Goal: Contribute content

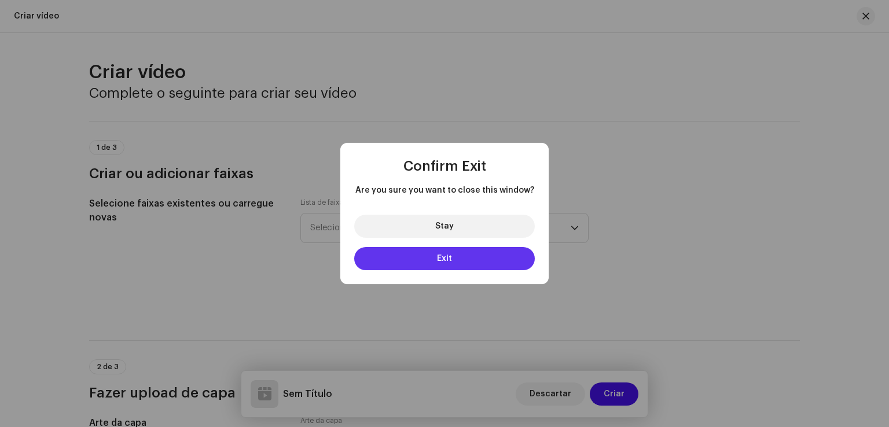
click at [491, 258] on button "Exit" at bounding box center [444, 258] width 181 height 23
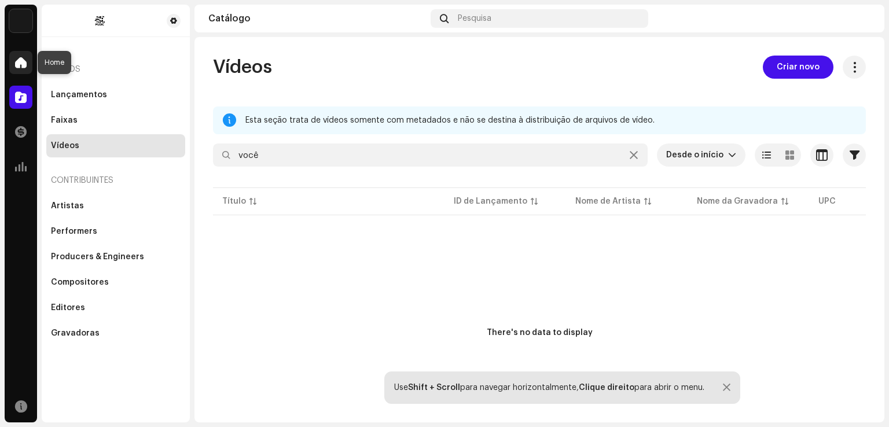
click at [19, 64] on span at bounding box center [21, 62] width 12 height 9
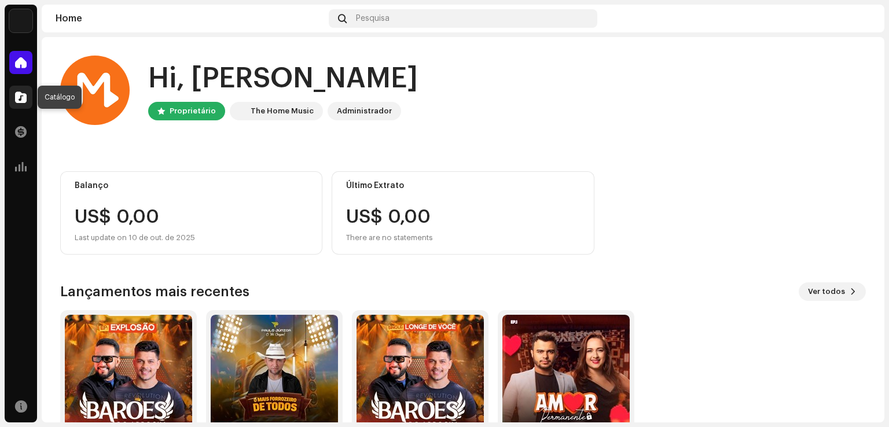
click at [23, 96] on span at bounding box center [21, 97] width 12 height 9
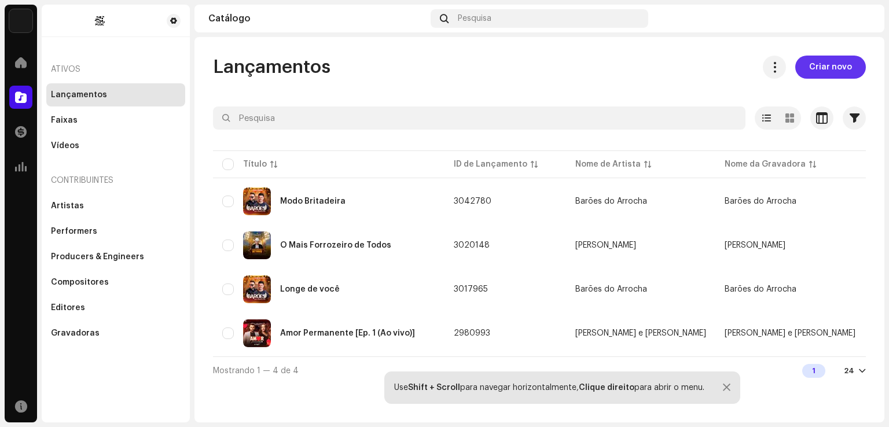
click at [833, 60] on span "Criar novo" at bounding box center [830, 67] width 43 height 23
